Goal: Navigation & Orientation: Find specific page/section

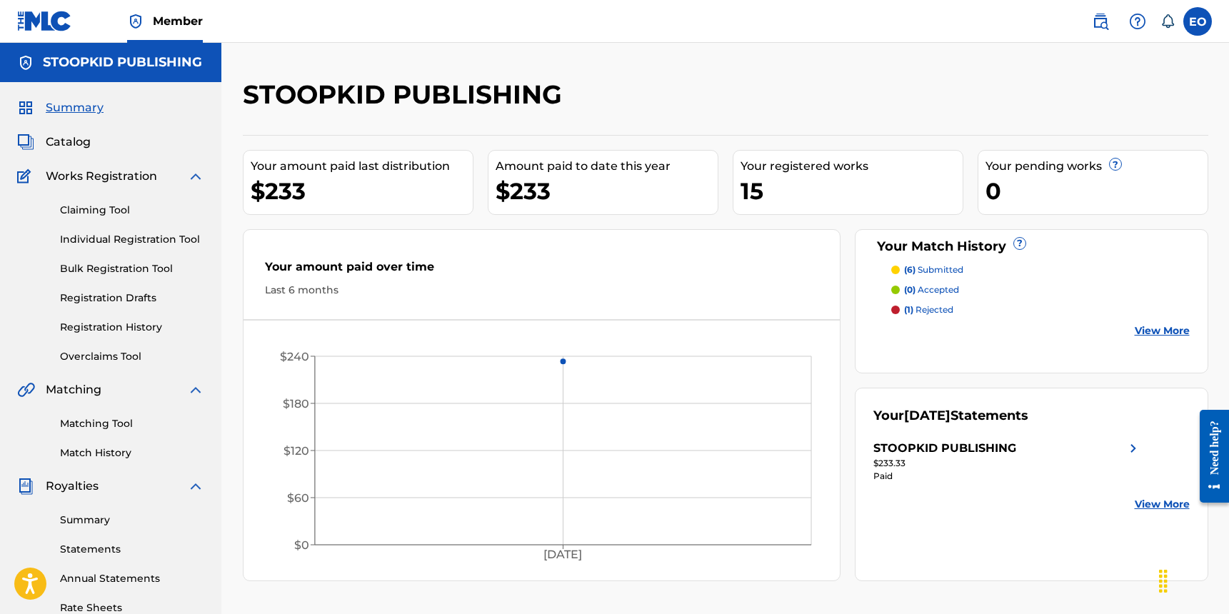
click at [97, 521] on link "Summary" at bounding box center [132, 520] width 144 height 15
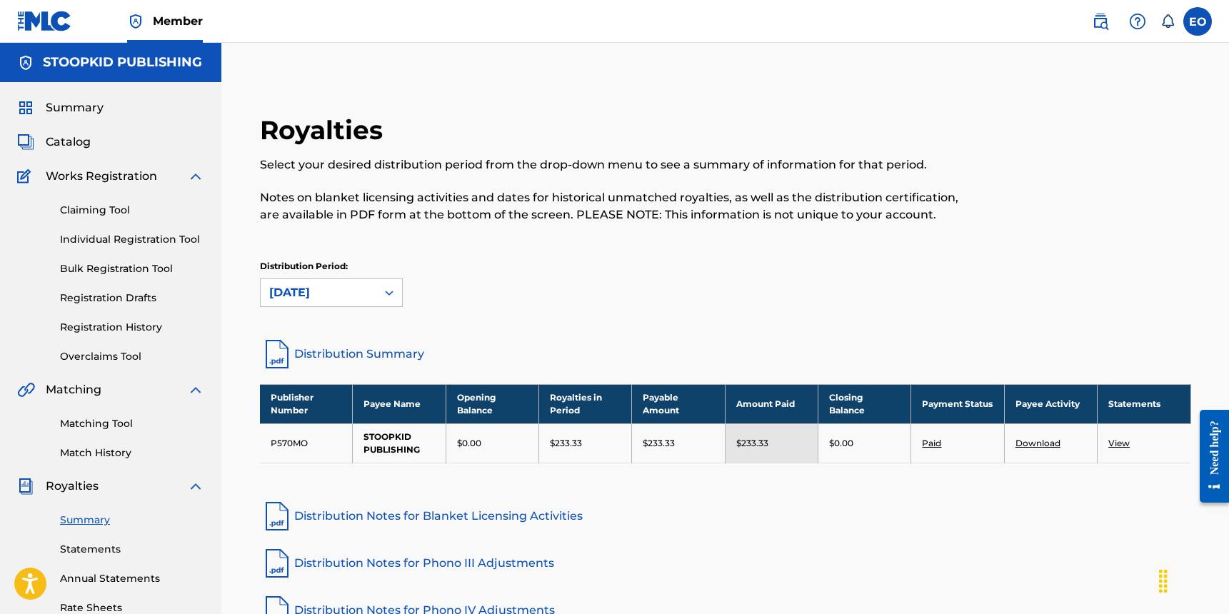
click at [71, 549] on link "Statements" at bounding box center [132, 549] width 144 height 15
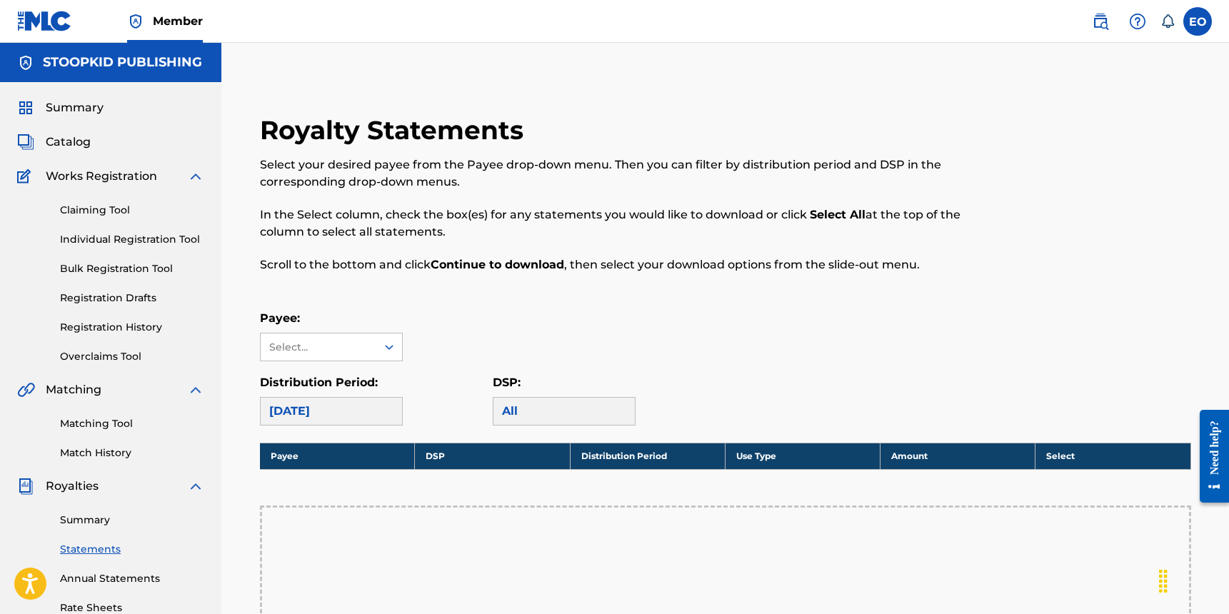
click at [52, 132] on div "Summary Catalog Works Registration Claiming Tool Individual Registration Tool B…" at bounding box center [110, 449] width 221 height 735
click at [54, 143] on span "Catalog" at bounding box center [68, 142] width 45 height 17
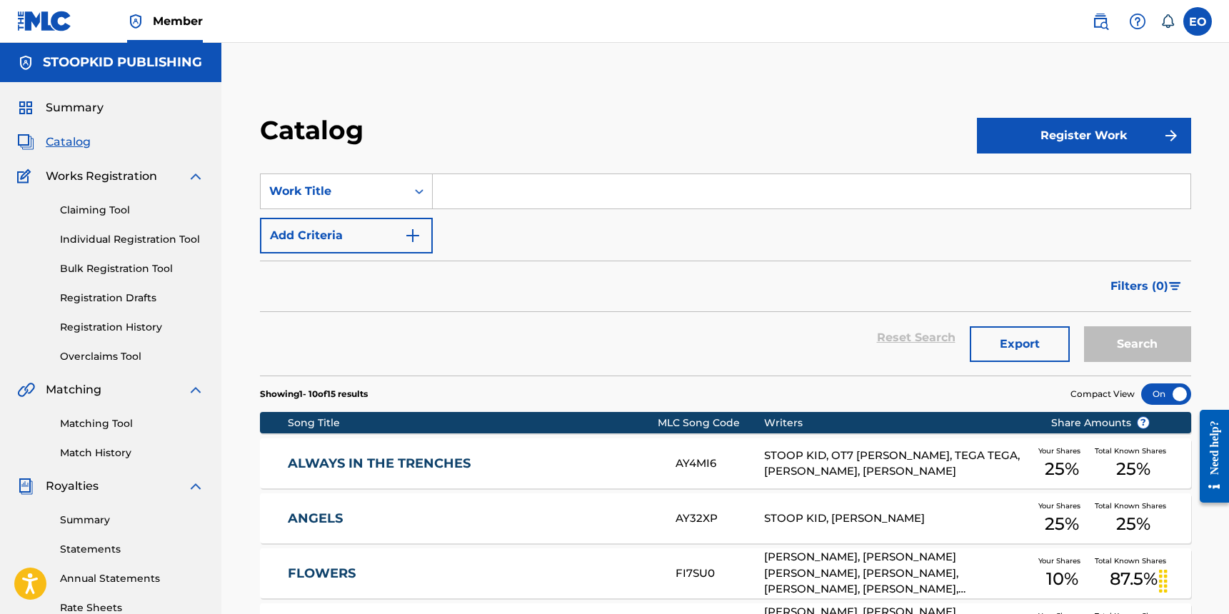
click at [99, 111] on span "Summary" at bounding box center [75, 107] width 58 height 17
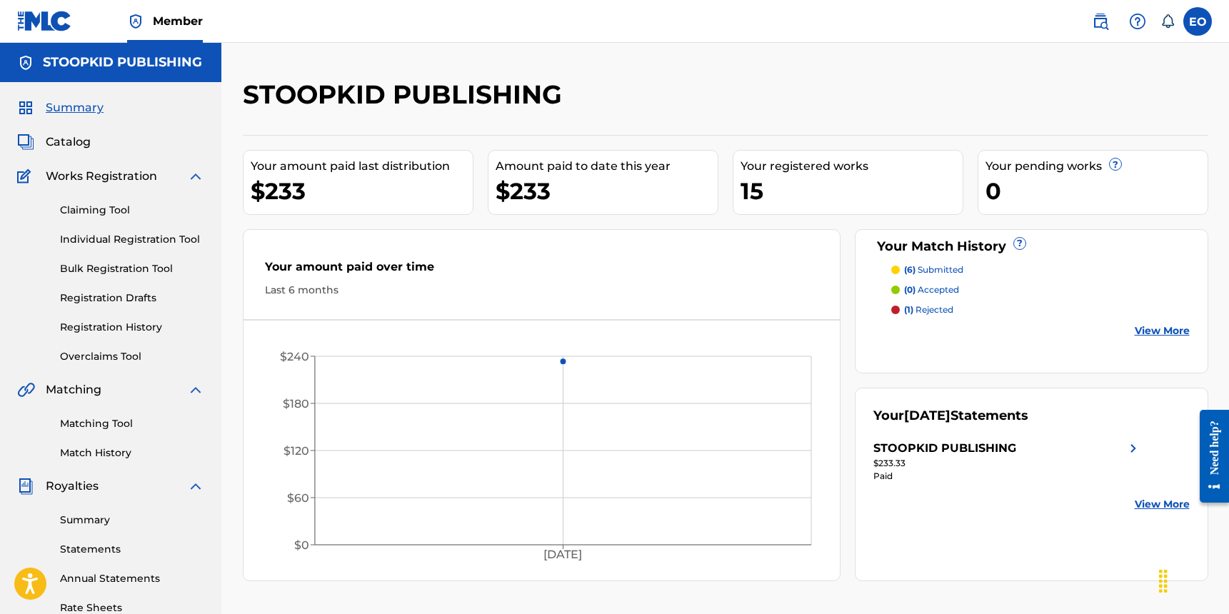
click at [1154, 334] on link "View More" at bounding box center [1162, 331] width 55 height 15
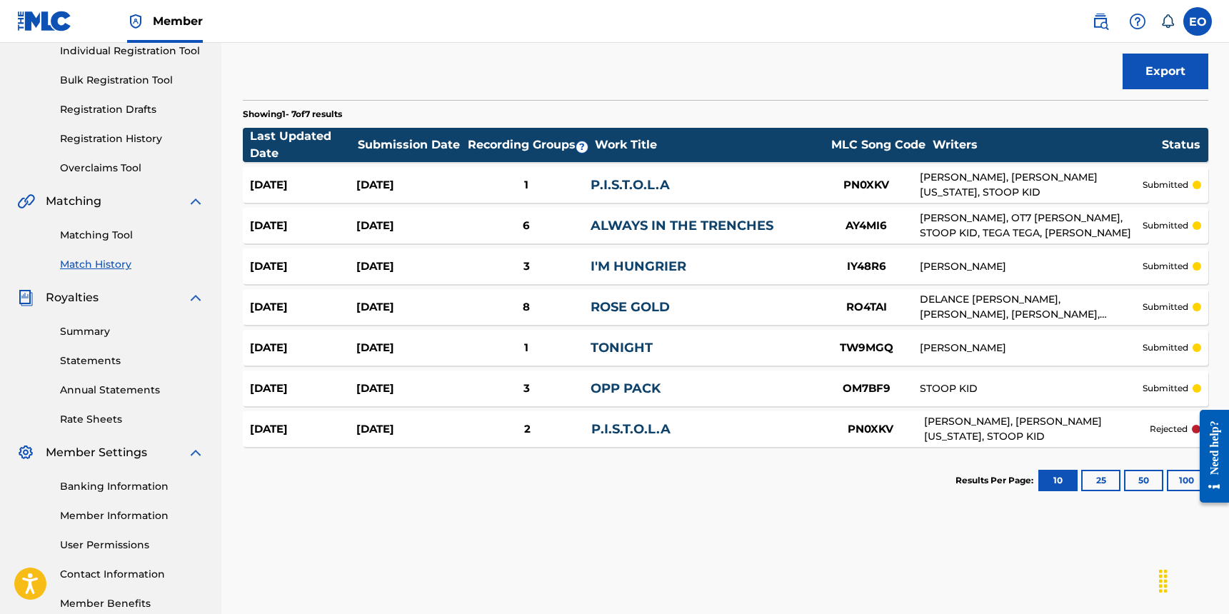
scroll to position [189, 0]
